Goal: Task Accomplishment & Management: Use online tool/utility

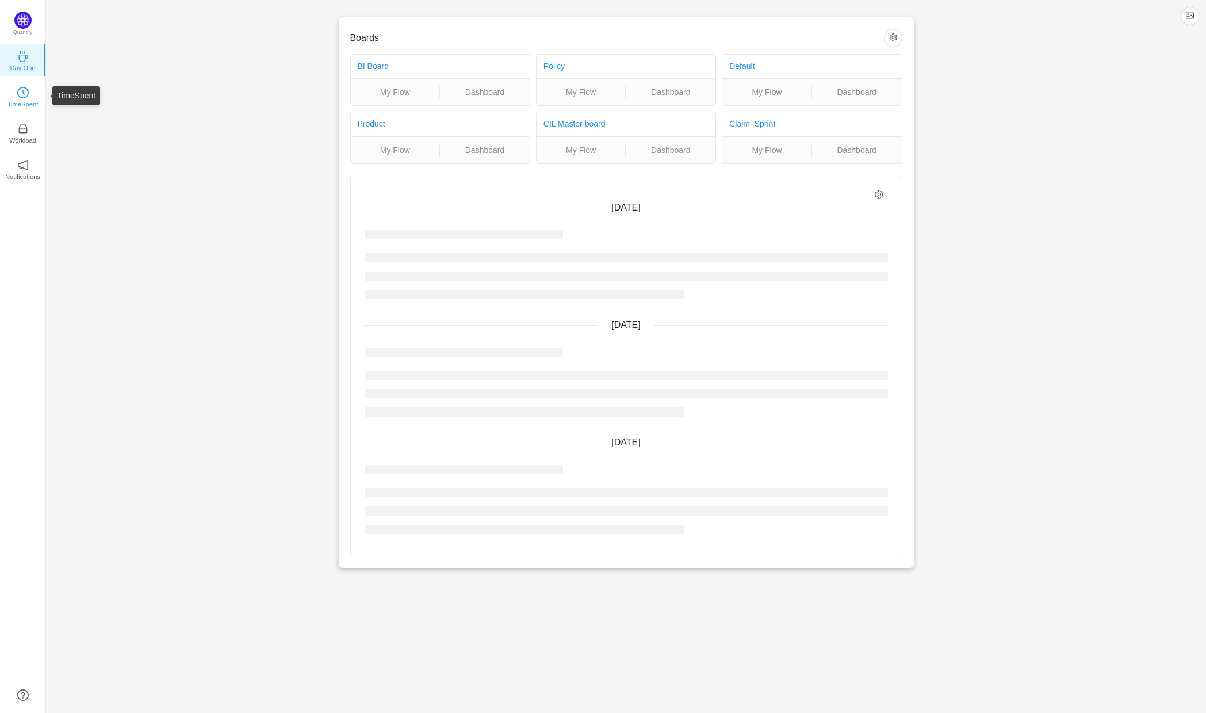
click at [21, 87] on icon "icon: clock-circle" at bounding box center [23, 93] width 12 height 12
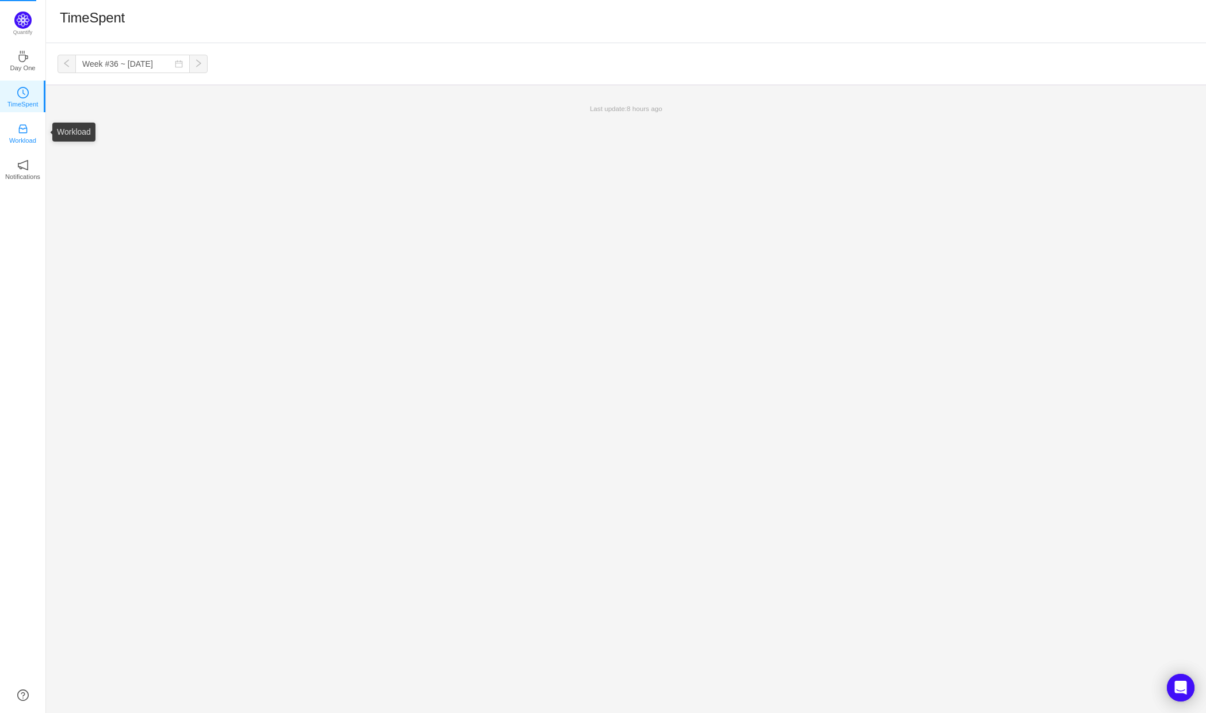
click at [24, 129] on icon "icon: inbox" at bounding box center [23, 129] width 12 height 12
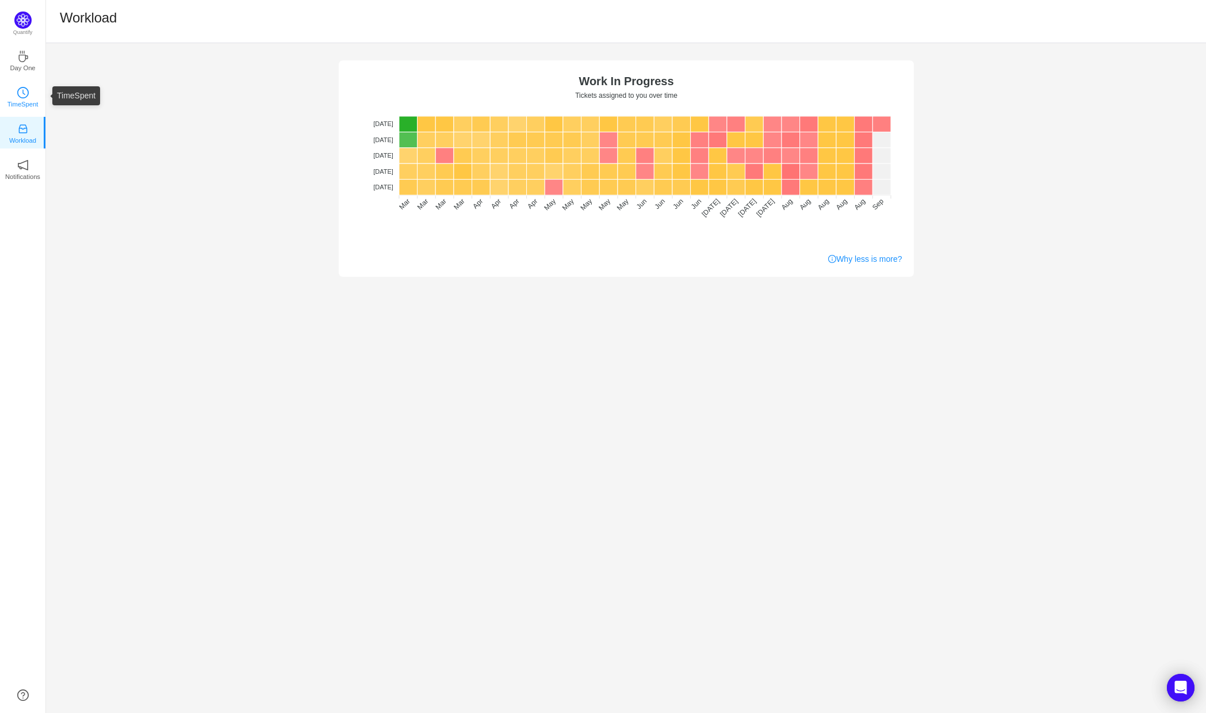
click at [20, 89] on icon "icon: clock-circle" at bounding box center [23, 93] width 12 height 12
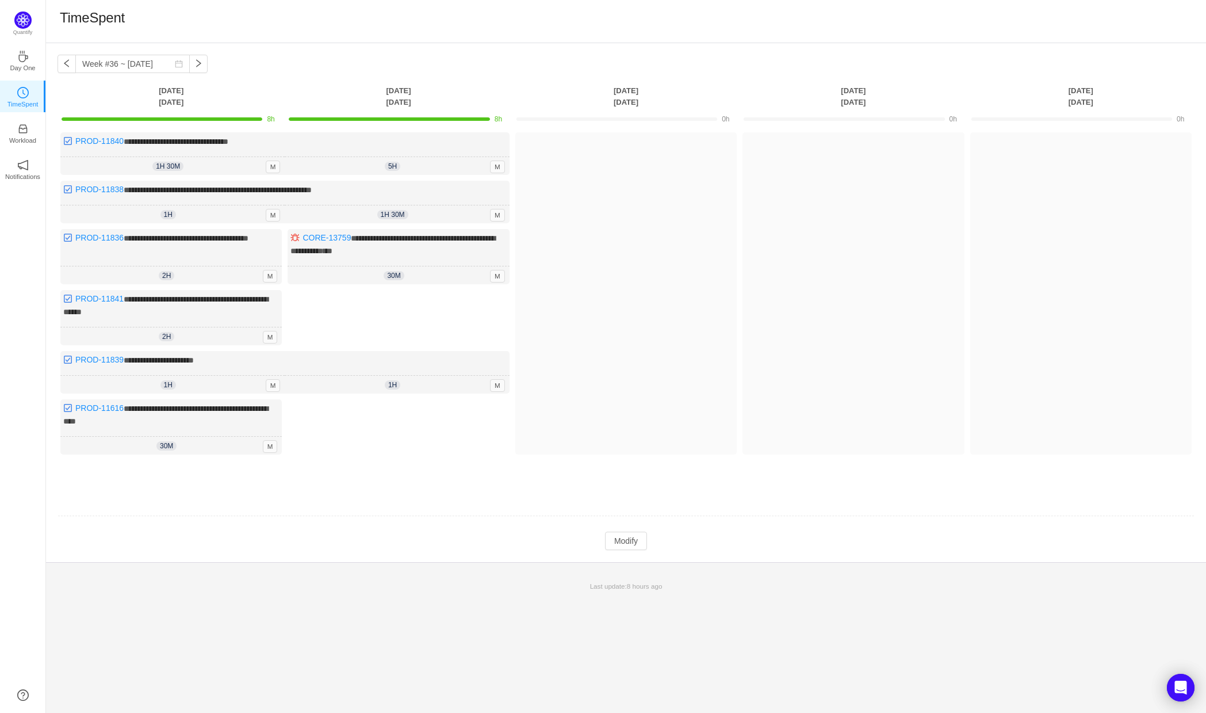
click at [645, 545] on div "**********" at bounding box center [626, 302] width 1160 height 519
click at [632, 537] on button "Modify" at bounding box center [626, 540] width 42 height 18
click at [617, 151] on button "Log Time" at bounding box center [617, 150] width 64 height 18
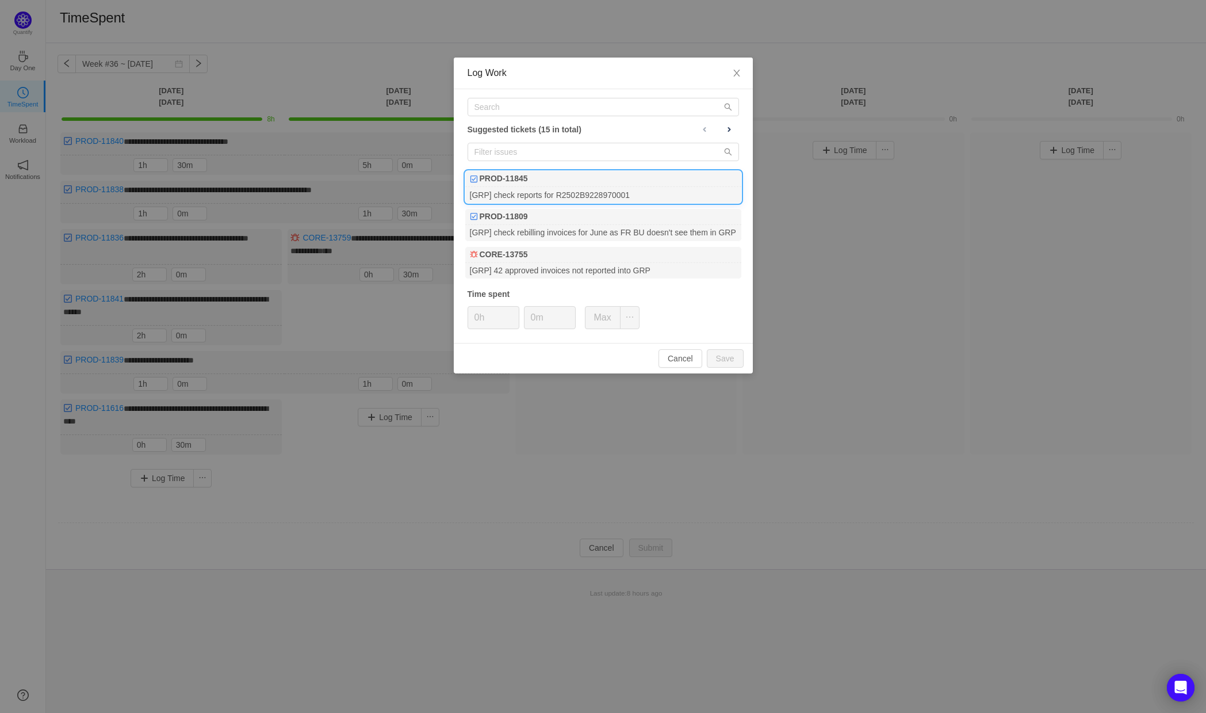
click at [611, 185] on div "PROD-11845" at bounding box center [603, 179] width 276 height 16
click at [729, 354] on button "Save" at bounding box center [725, 358] width 37 height 18
type input "0h"
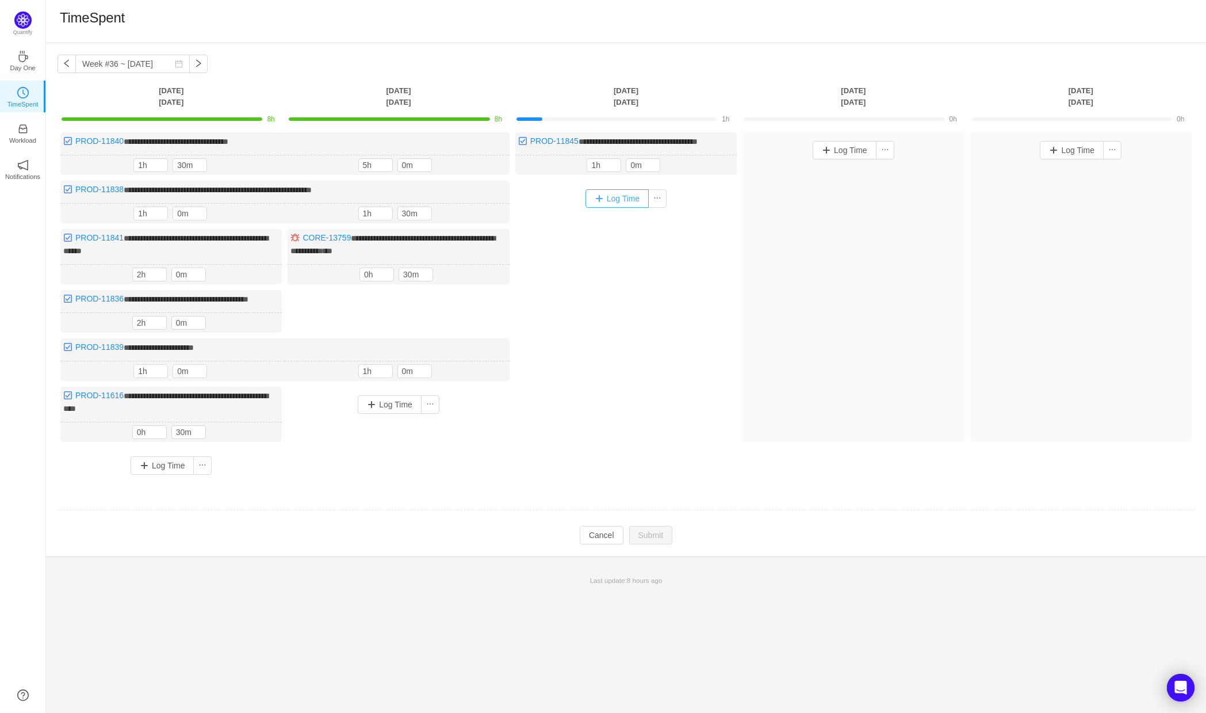
click at [624, 208] on button "Log Time" at bounding box center [617, 198] width 64 height 18
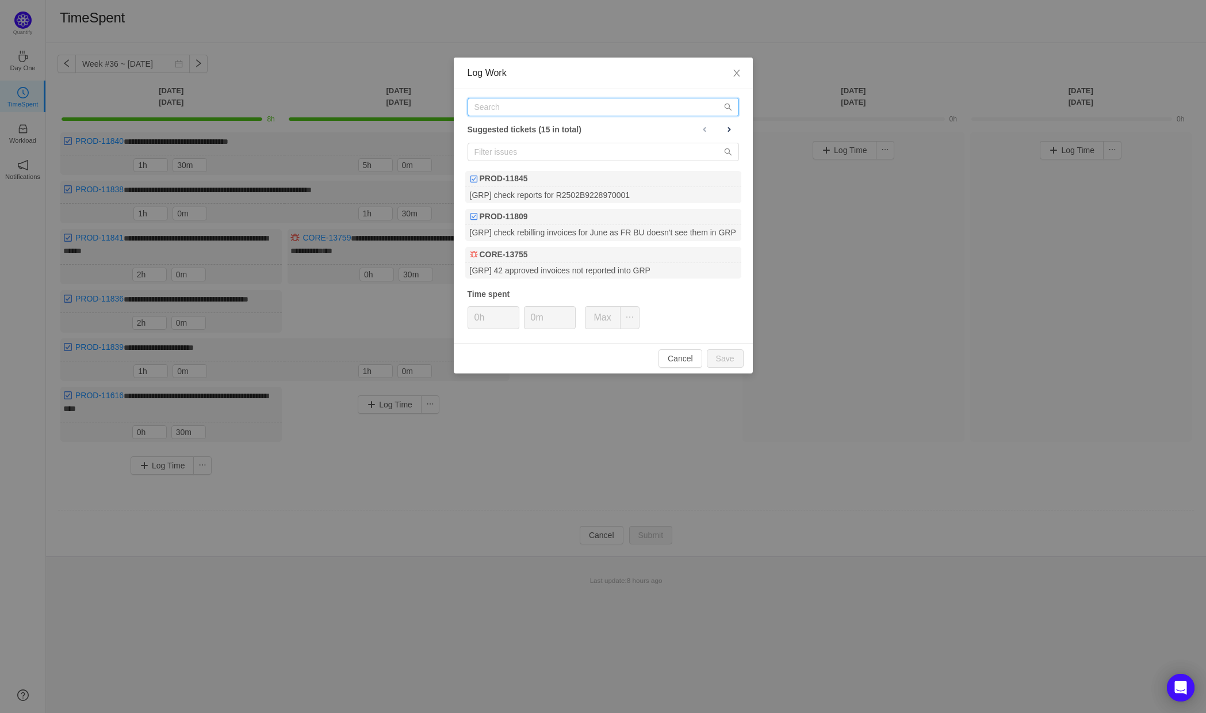
click at [533, 105] on input "text" at bounding box center [603, 107] width 271 height 18
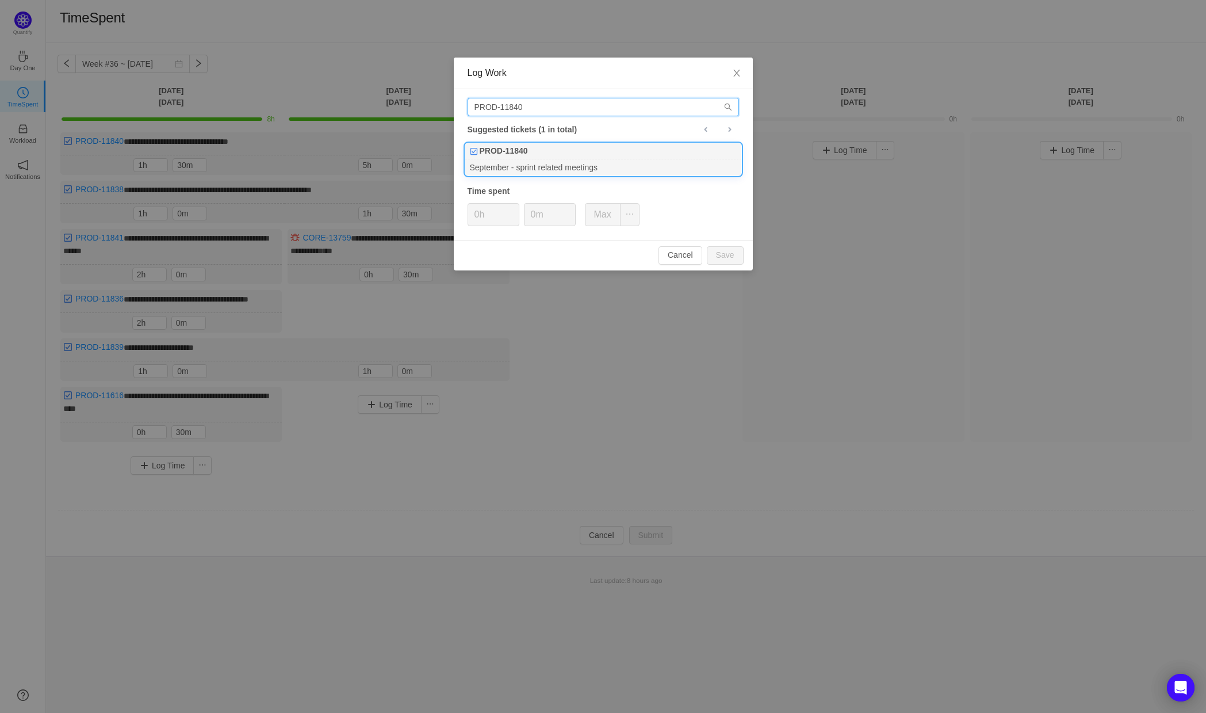
type input "PROD-11840"
click at [572, 156] on div "PROD-11840" at bounding box center [603, 151] width 276 height 16
click at [730, 250] on button "Save" at bounding box center [725, 255] width 37 height 18
type input "0h"
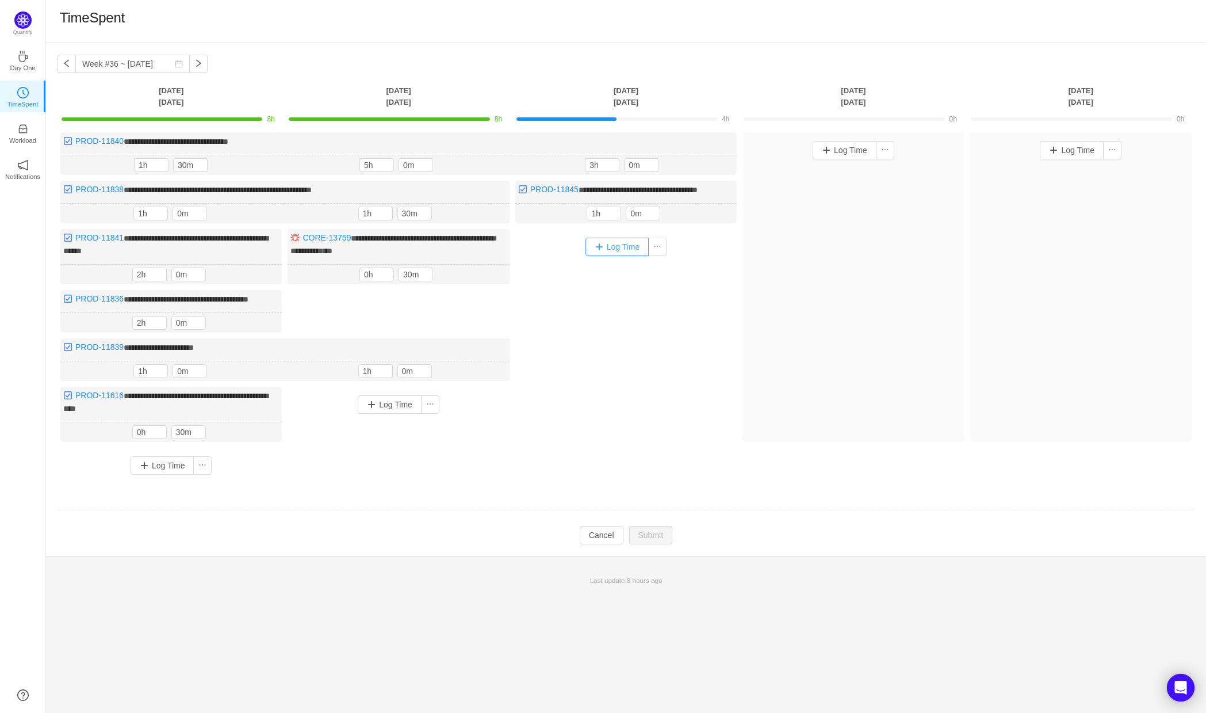
click at [625, 256] on button "Log Time" at bounding box center [617, 247] width 64 height 18
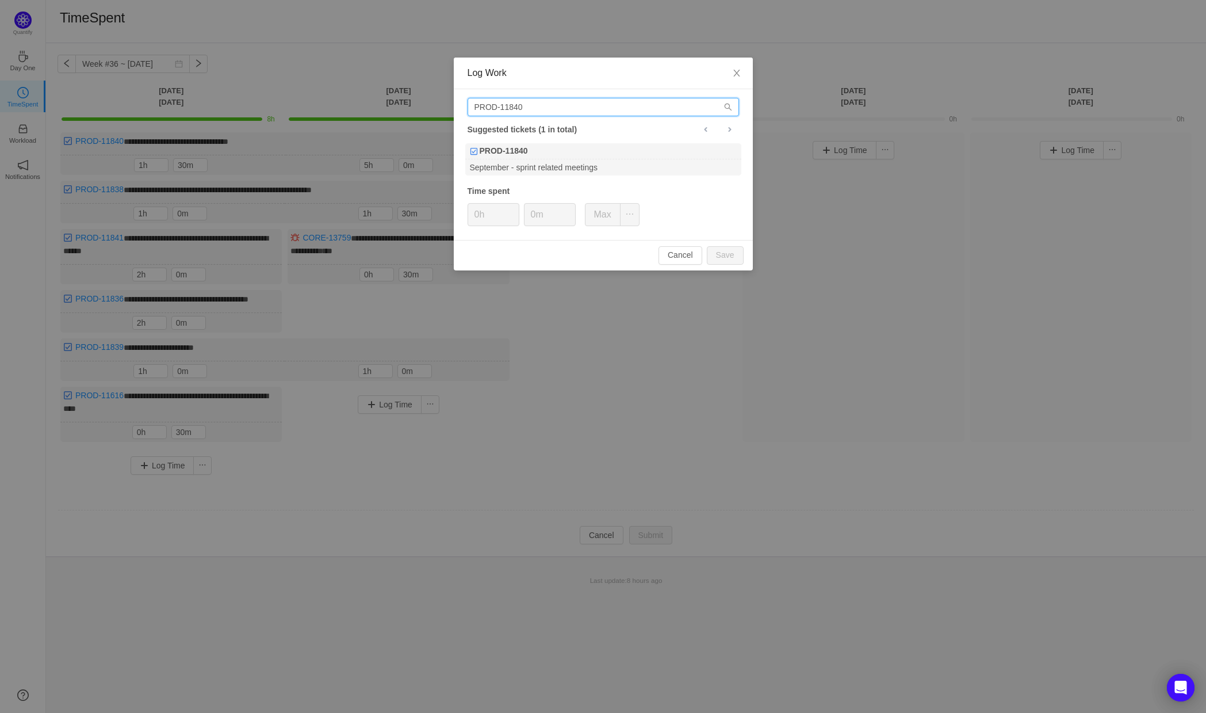
drag, startPoint x: 538, startPoint y: 109, endPoint x: 520, endPoint y: 105, distance: 18.2
click at [520, 105] on input "PROD-11840" at bounding box center [603, 107] width 271 height 18
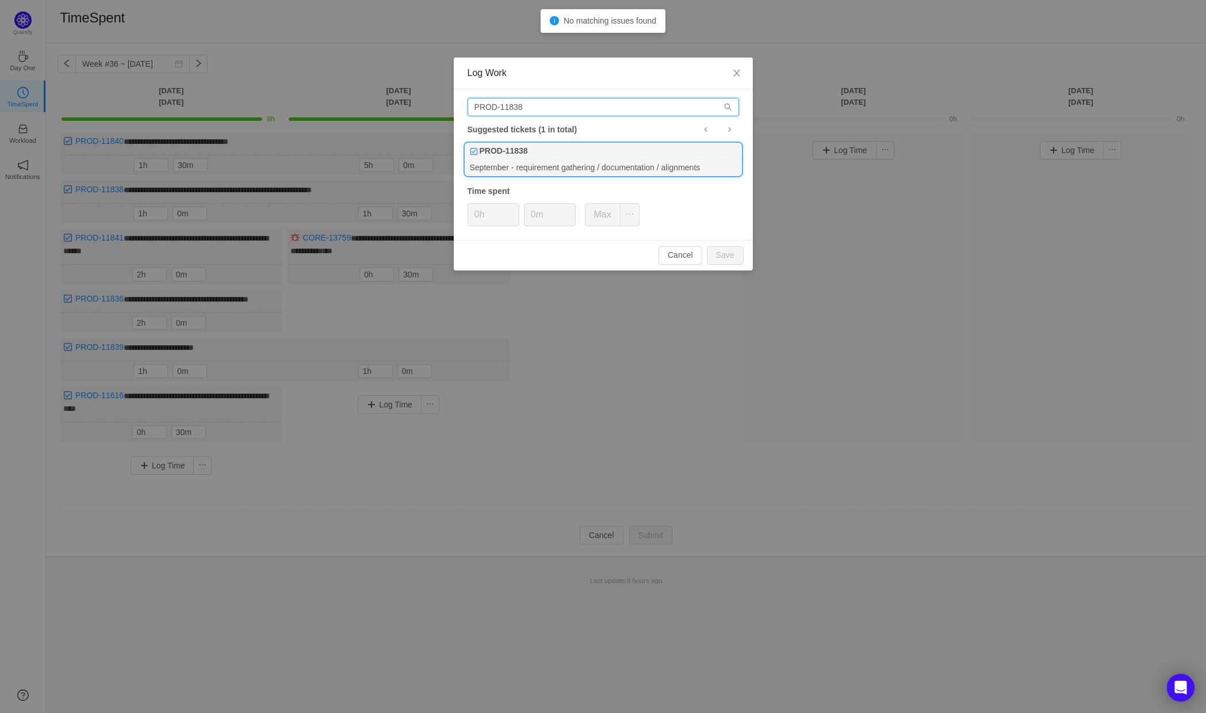
type input "PROD-11838"
click at [603, 155] on div "PROD-11838" at bounding box center [603, 151] width 276 height 16
click at [726, 250] on button "Save" at bounding box center [725, 255] width 37 height 18
type input "0h"
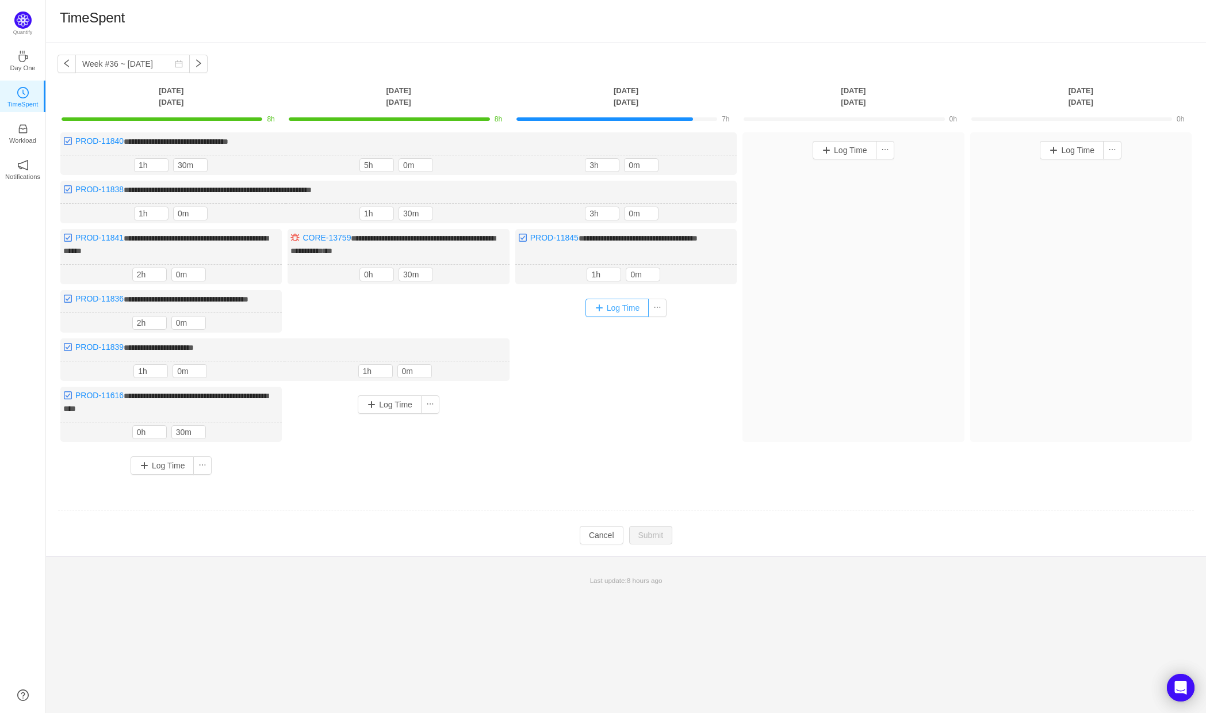
click at [616, 304] on button "Log Time" at bounding box center [617, 307] width 64 height 18
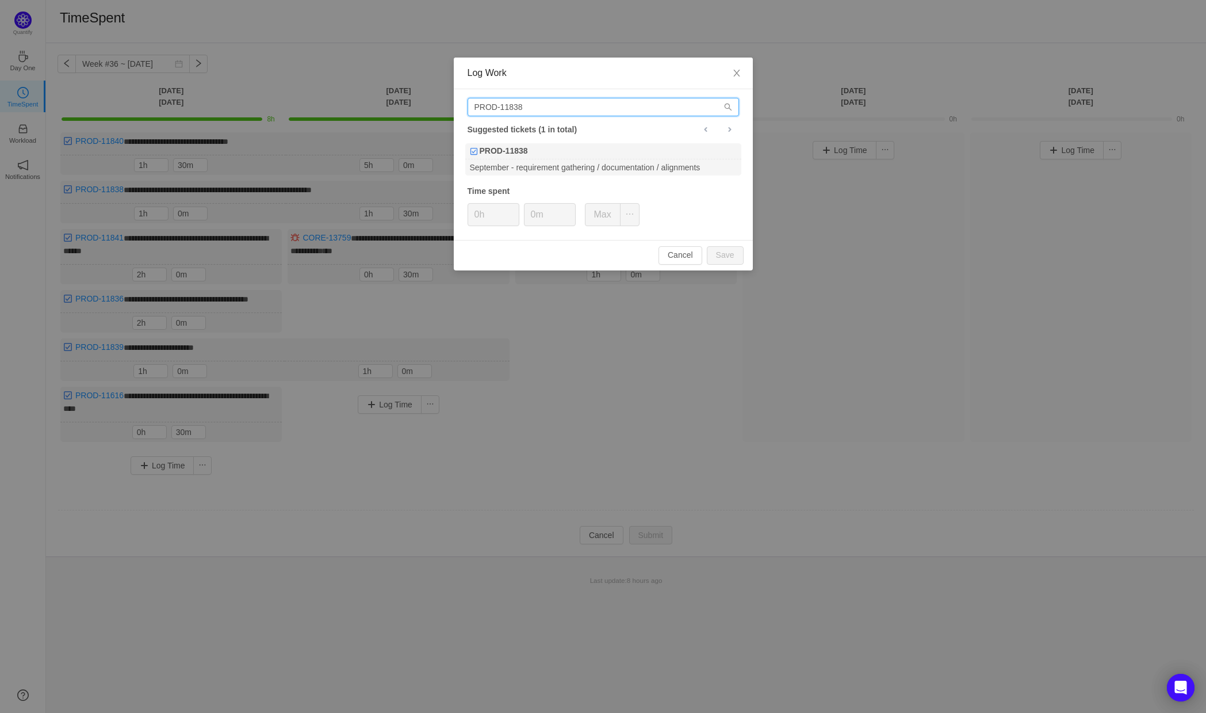
drag, startPoint x: 569, startPoint y: 106, endPoint x: 520, endPoint y: 105, distance: 48.3
click at [520, 105] on input "PROD-11838" at bounding box center [603, 107] width 271 height 18
type input "PROD-11839"
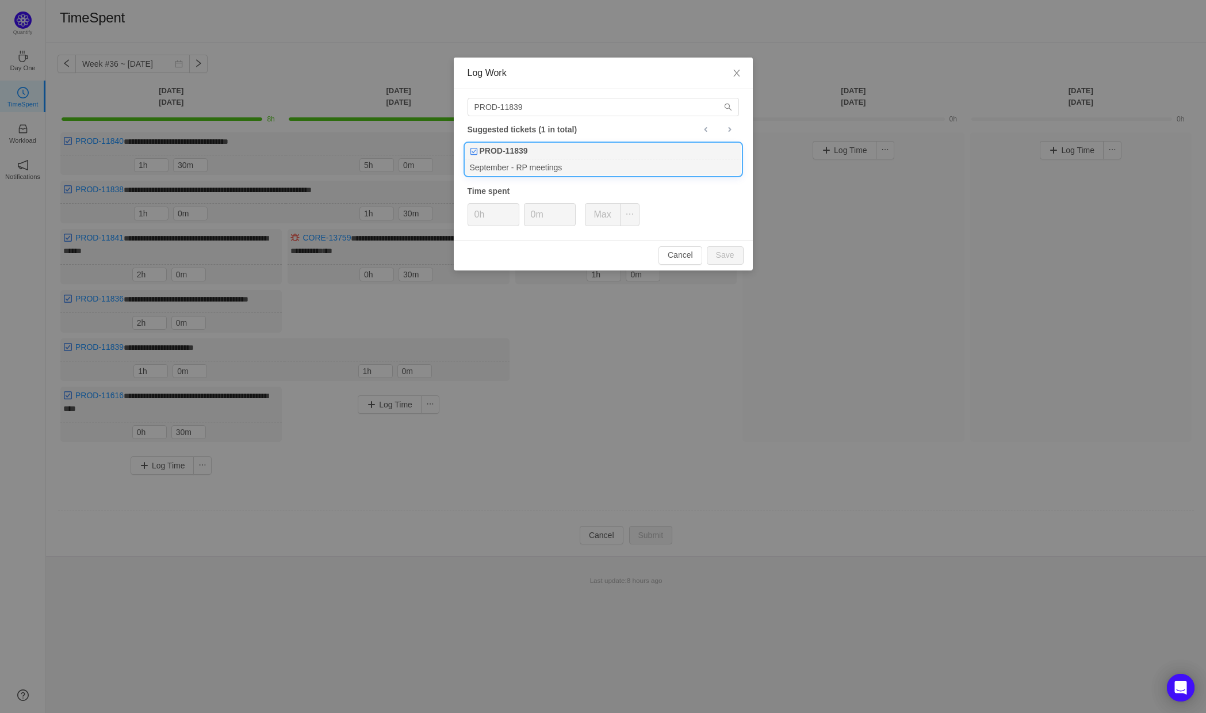
click at [570, 159] on div "September - RP meetings" at bounding box center [603, 167] width 276 height 16
click at [732, 252] on button "Save" at bounding box center [725, 255] width 37 height 18
type input "0h"
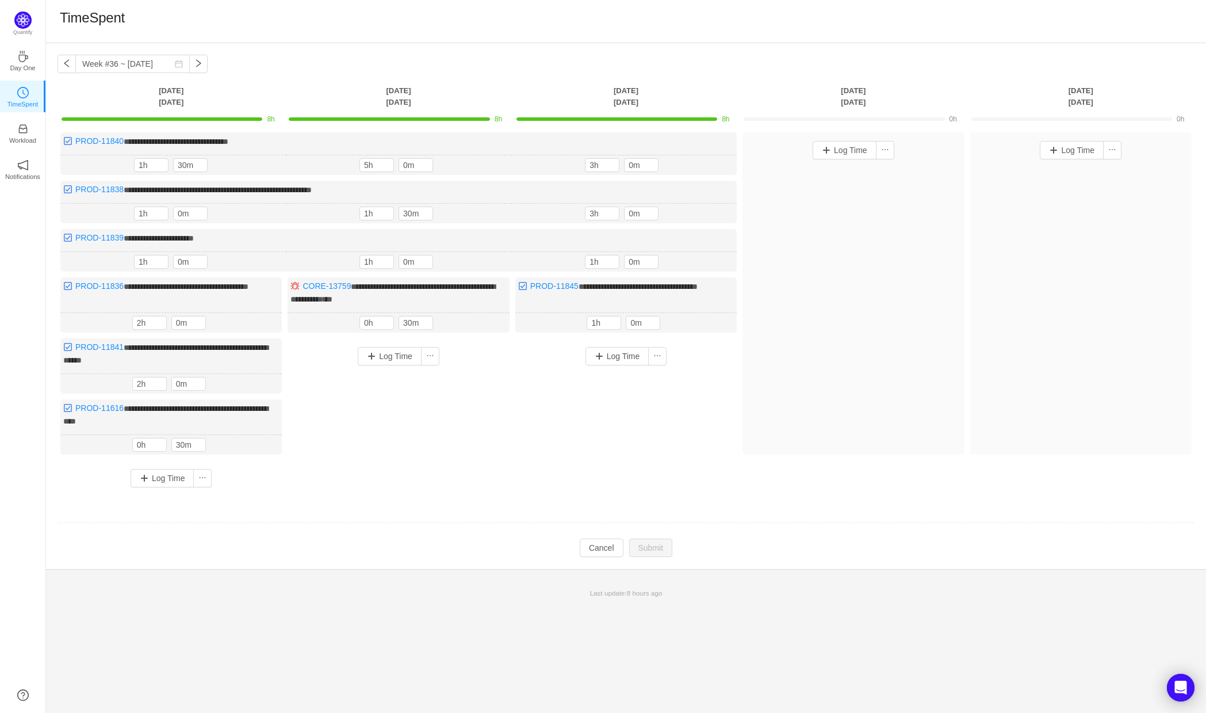
click at [722, 479] on div "**********" at bounding box center [626, 313] width 1137 height 363
click at [66, 65] on button "button" at bounding box center [67, 64] width 18 height 18
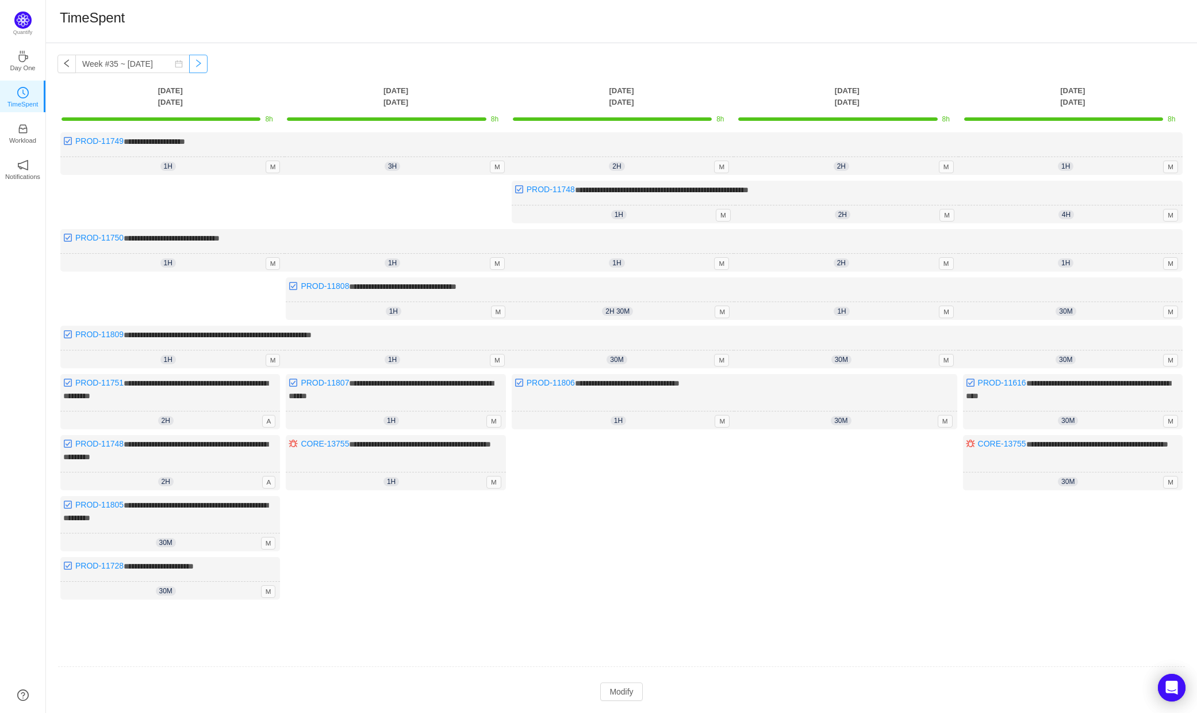
click at [189, 62] on button "button" at bounding box center [198, 64] width 18 height 18
type input "Week #36 ~ [DATE]"
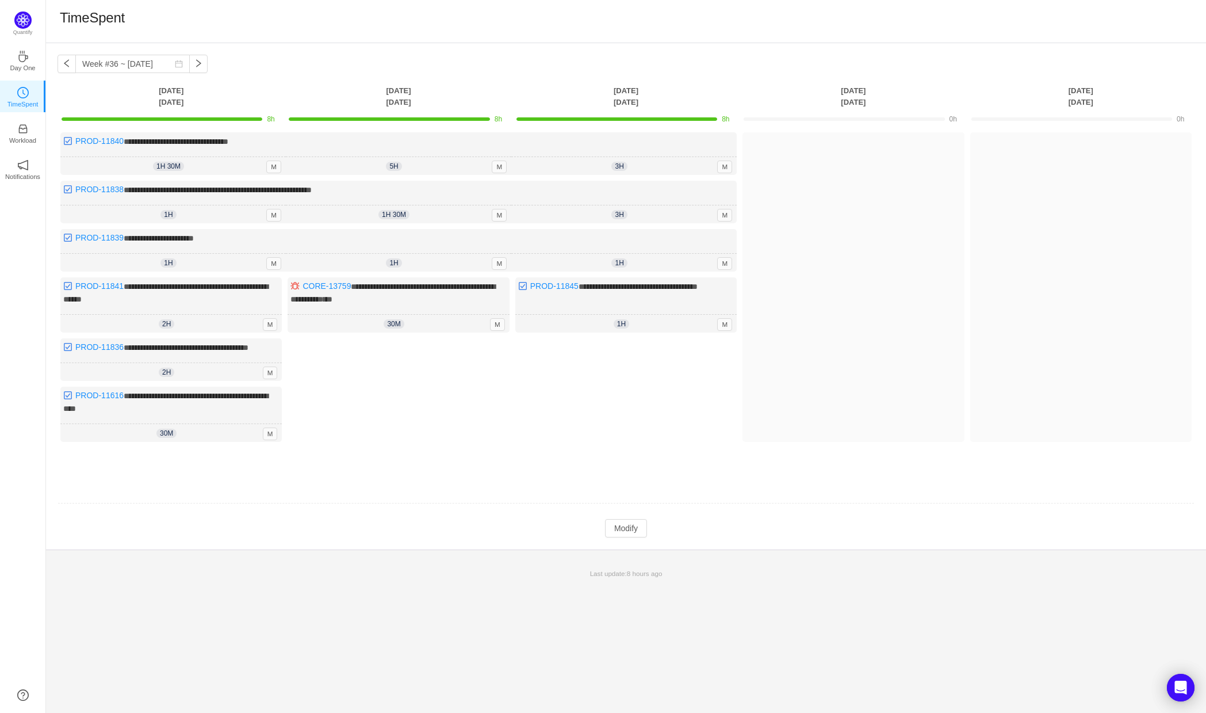
click at [682, 428] on div "Log Time" at bounding box center [625, 401] width 221 height 127
